Goal: Task Accomplishment & Management: Manage account settings

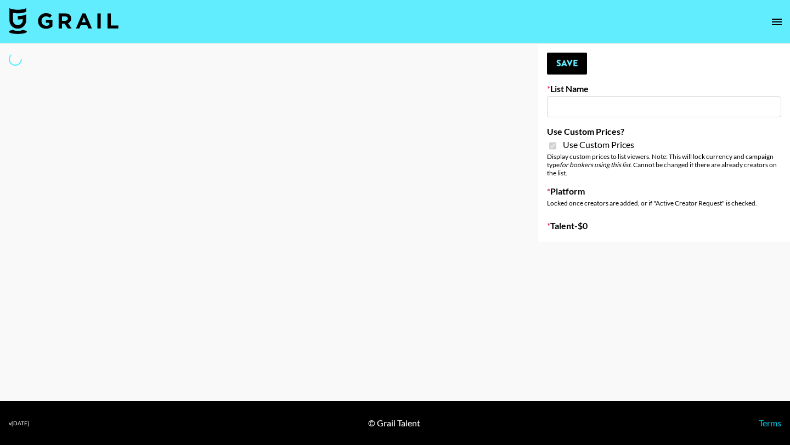
type input "Primal Harvest NEW ([DATE])"
checkbox input "true"
select select "Brand"
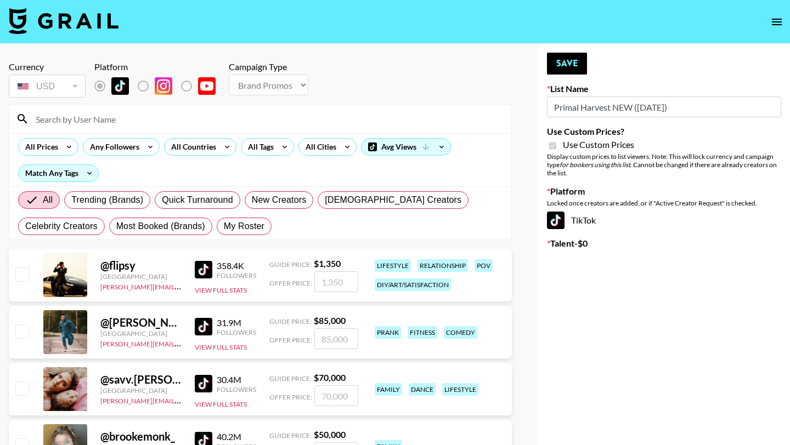
click at [242, 117] on input at bounding box center [267, 119] width 476 height 18
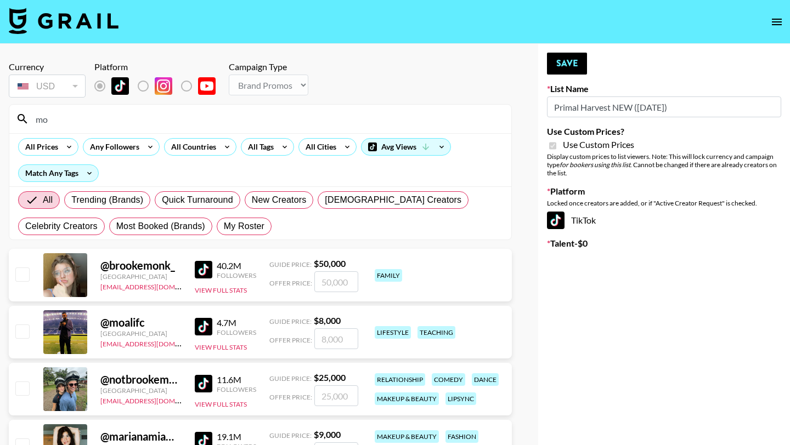
type input "mosm"
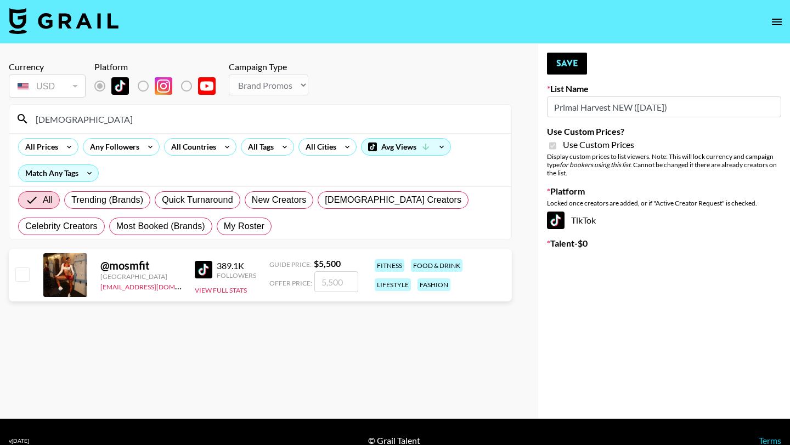
click at [330, 284] on input "number" at bounding box center [336, 282] width 44 height 21
checkbox input "true"
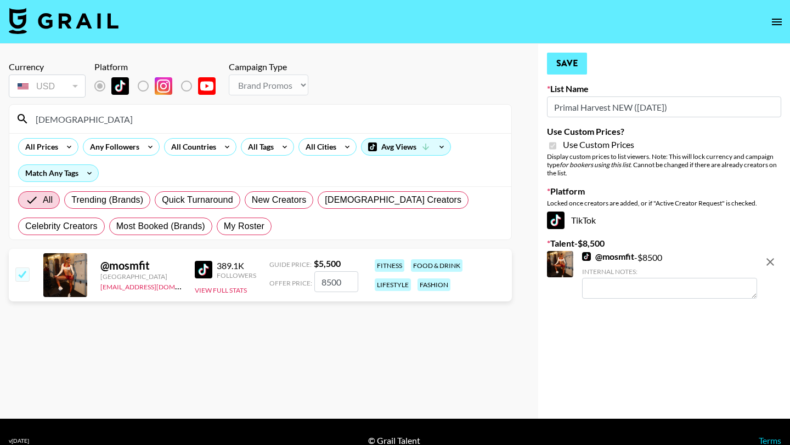
type input "8500"
click at [574, 61] on button "Save" at bounding box center [567, 64] width 40 height 22
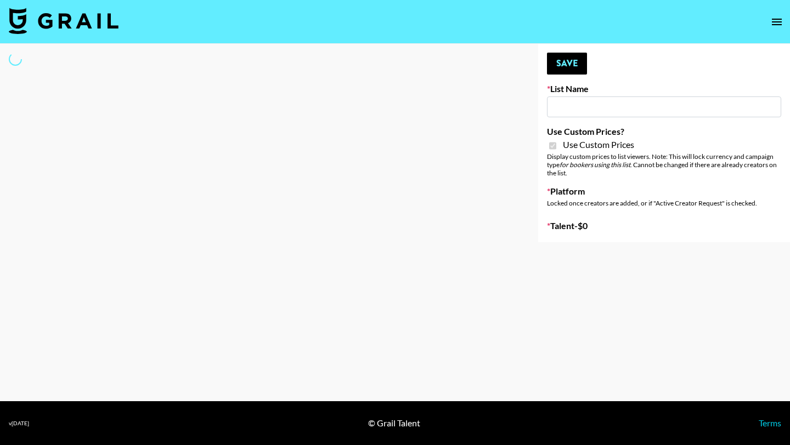
type input "Primal Harvest NEW ([DATE])"
checkbox input "true"
select select "Brand"
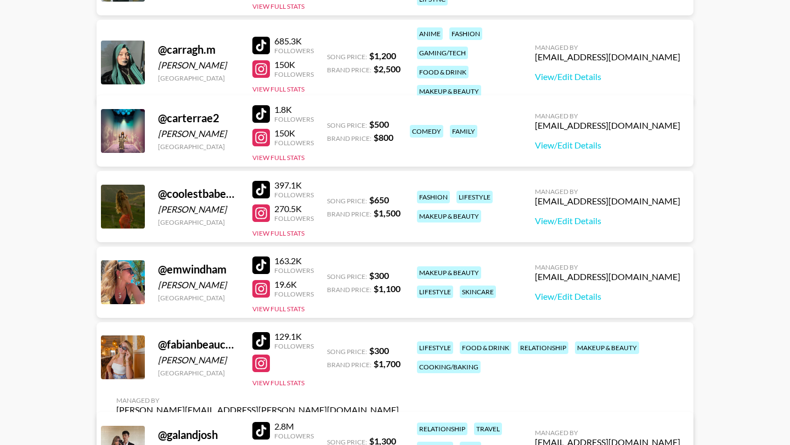
scroll to position [225, 0]
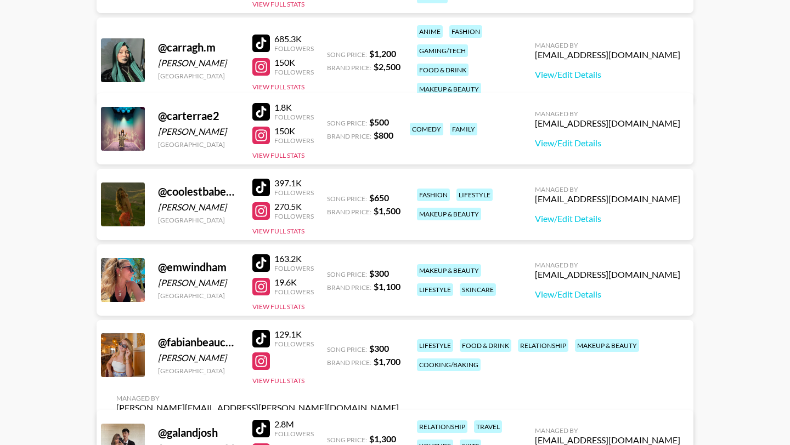
click at [263, 264] on div at bounding box center [261, 264] width 18 height 18
click at [261, 282] on div at bounding box center [261, 287] width 18 height 18
